Goal: Browse casually

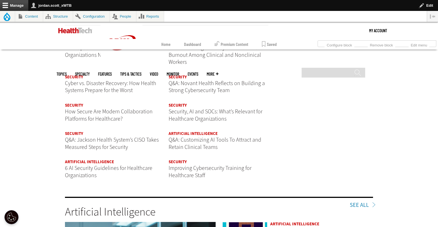
scroll to position [713, 0]
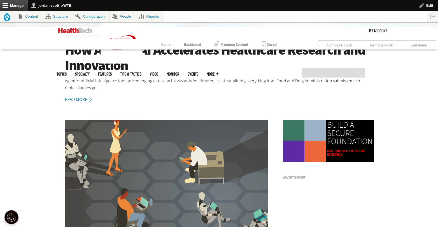
scroll to position [2, 0]
